Goal: Task Accomplishment & Management: Use online tool/utility

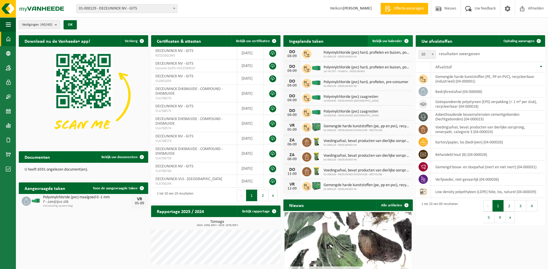
click at [393, 41] on span "Bekijk uw kalender" at bounding box center [387, 41] width 30 height 4
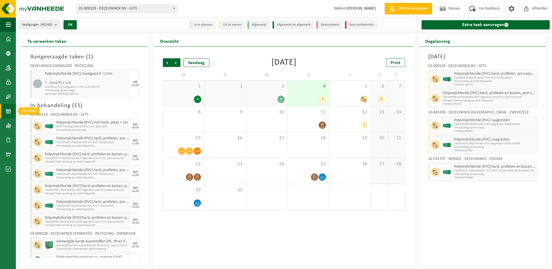
click at [8, 109] on span at bounding box center [8, 111] width 5 height 14
click at [9, 40] on span at bounding box center [8, 39] width 5 height 14
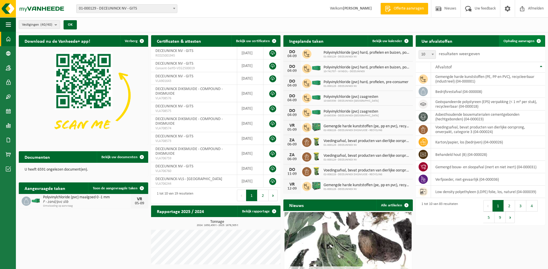
click at [523, 41] on span "Ophaling aanvragen" at bounding box center [519, 41] width 31 height 4
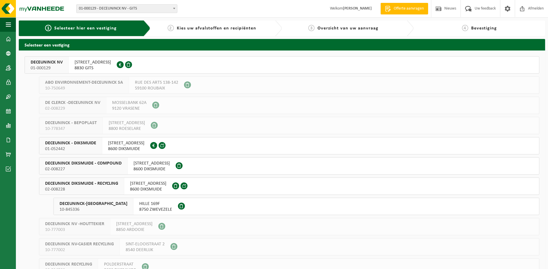
click at [91, 181] on span "DECEUNINCK DIKSMUIDE - RECYCLING" at bounding box center [81, 184] width 73 height 6
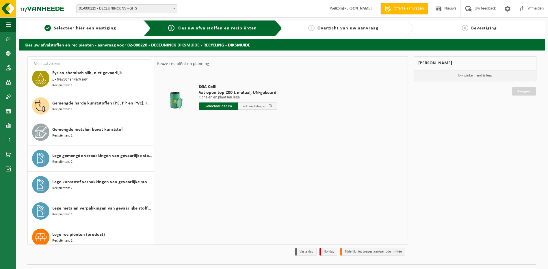
scroll to position [17, 0]
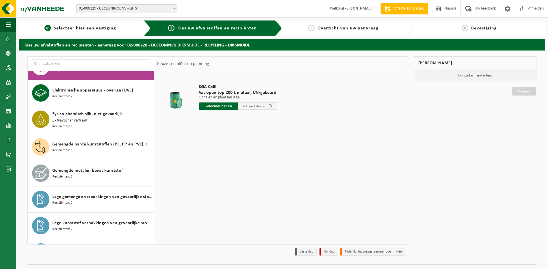
click at [100, 27] on span "Selecteer hier een vestiging" at bounding box center [85, 28] width 62 height 5
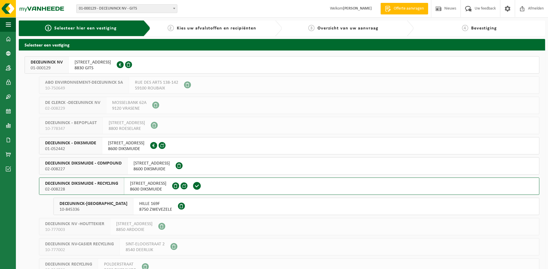
click at [91, 166] on span "DECEUNINCK DIKSMUIDE - COMPOUND" at bounding box center [83, 164] width 77 height 6
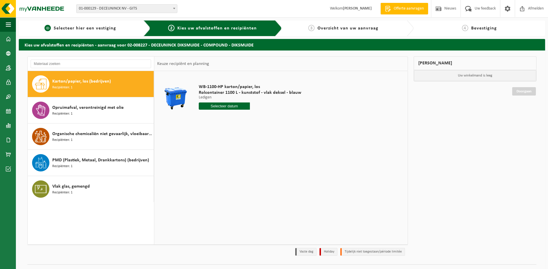
click at [60, 30] on span "Selecteer hier een vestiging" at bounding box center [85, 28] width 62 height 5
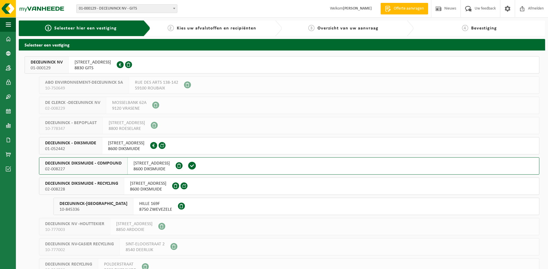
click at [87, 149] on span "01-052442" at bounding box center [70, 149] width 51 height 6
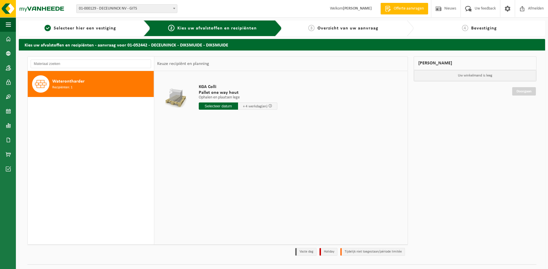
drag, startPoint x: 88, startPoint y: 155, endPoint x: 84, endPoint y: 142, distance: 13.4
click at [88, 154] on div "Waterontharder Recipiënten: 1" at bounding box center [91, 158] width 127 height 174
click at [90, 91] on div "Waterontharder Recipiënten: 1" at bounding box center [102, 83] width 100 height 17
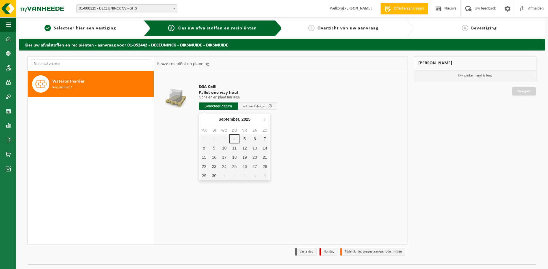
click at [234, 109] on input "text" at bounding box center [218, 106] width 39 height 7
click at [227, 148] on div "10" at bounding box center [224, 148] width 10 height 9
type input "Van 2025-09-10"
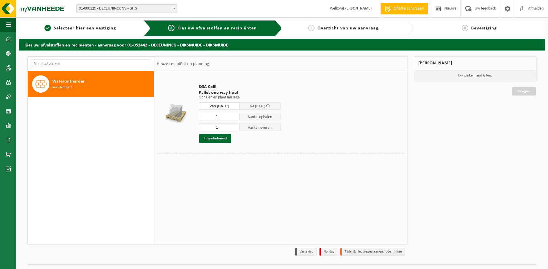
drag, startPoint x: 222, startPoint y: 128, endPoint x: 195, endPoint y: 124, distance: 27.7
click at [195, 124] on td "KGA Colli Pallet one way hout Ophalen en plaatsen lege Ophalen en plaatsen lege…" at bounding box center [299, 113] width 210 height 79
type input "0"
click at [191, 152] on td at bounding box center [175, 113] width 37 height 79
click at [218, 139] on button "In winkelmand" at bounding box center [215, 138] width 32 height 9
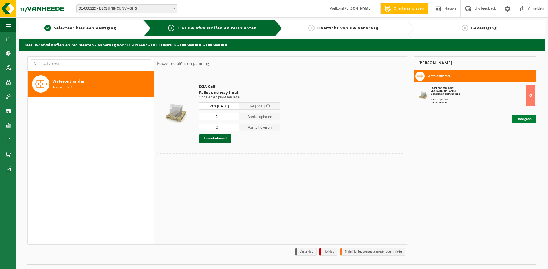
click at [524, 119] on link "Doorgaan" at bounding box center [524, 119] width 24 height 8
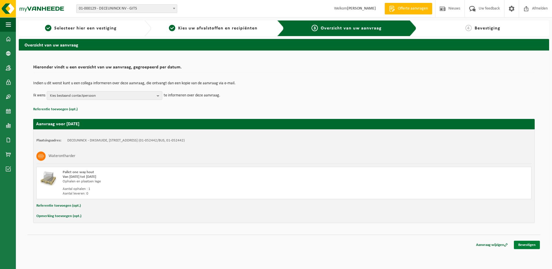
click at [530, 244] on link "Bevestigen" at bounding box center [527, 245] width 26 height 8
